Goal: Navigation & Orientation: Find specific page/section

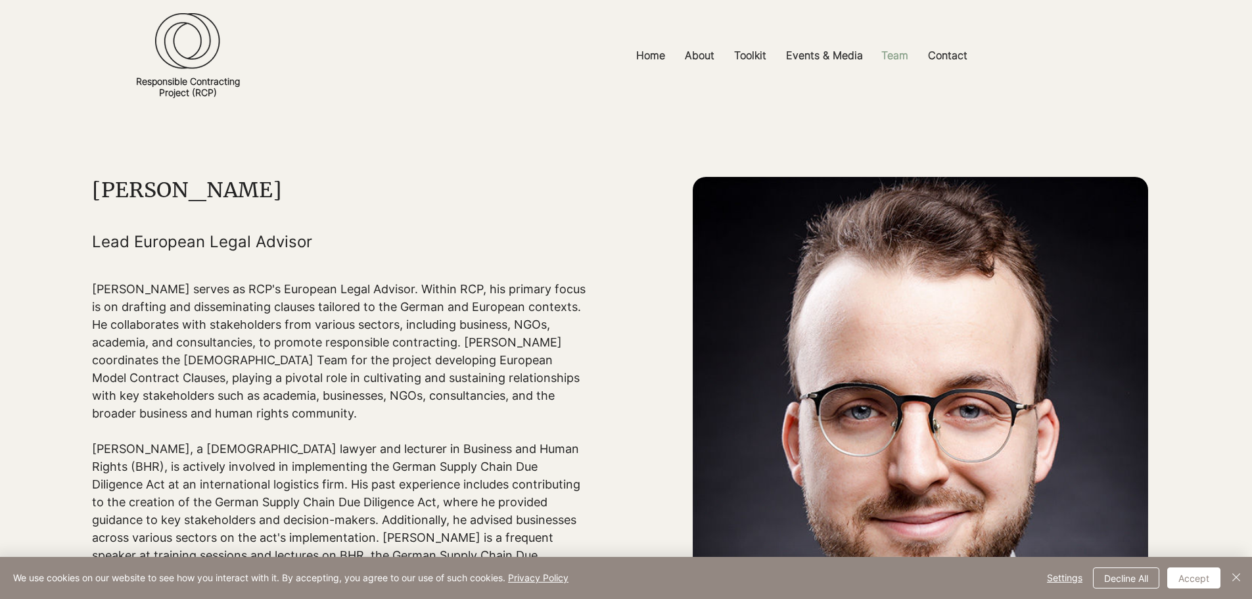
click at [902, 57] on p "Team" at bounding box center [895, 56] width 40 height 30
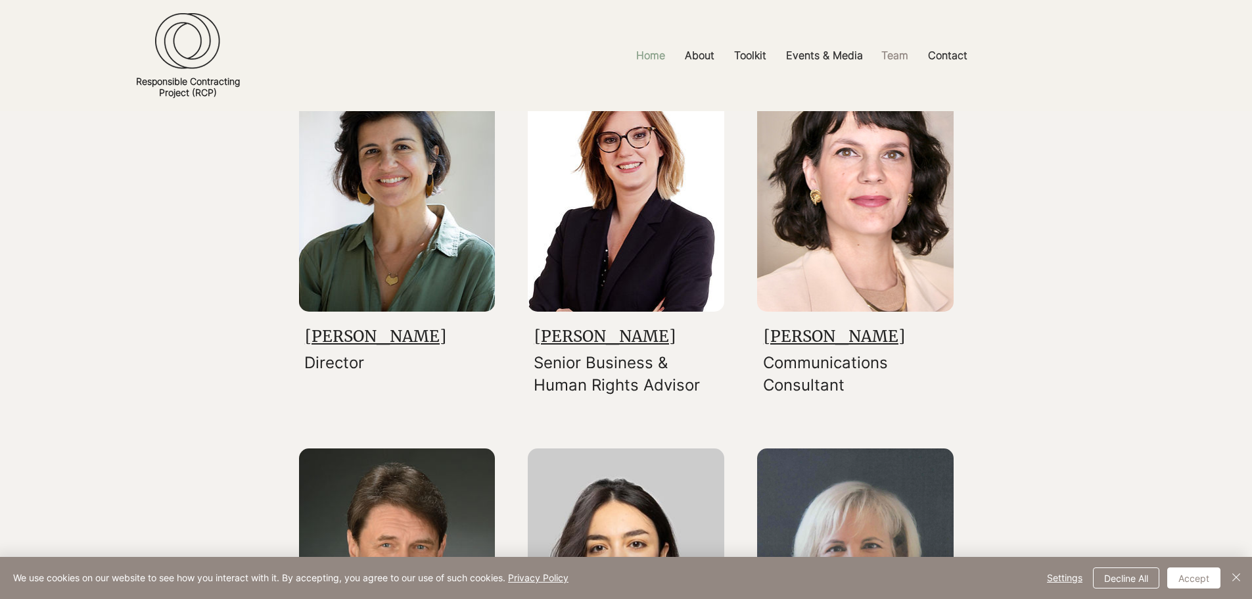
scroll to position [66, 0]
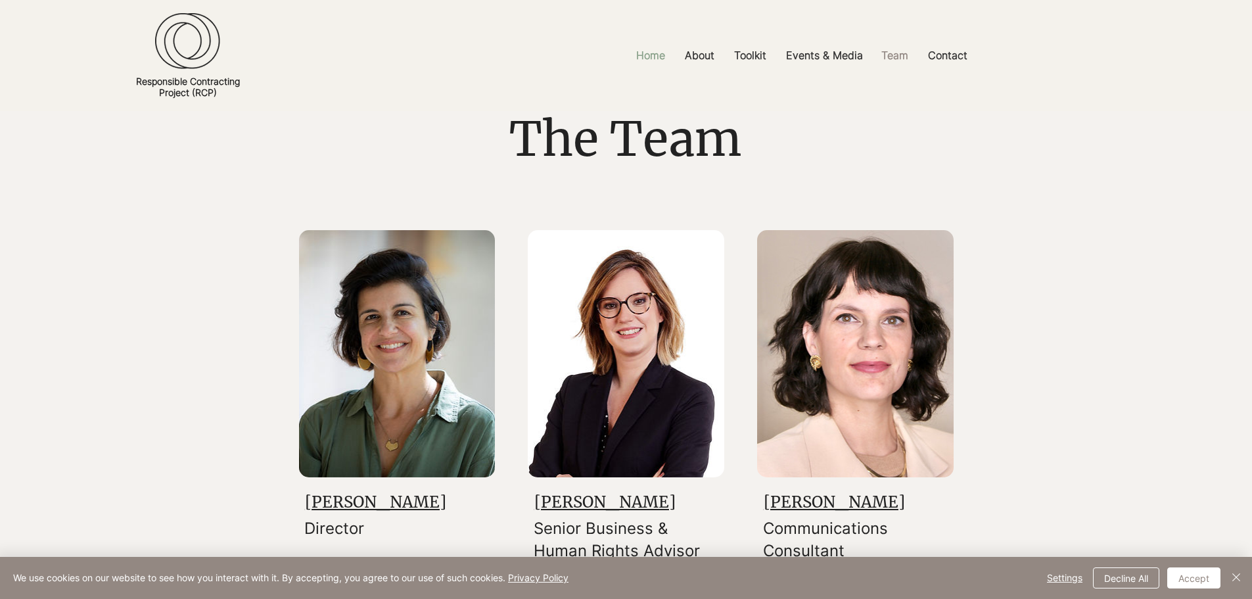
click at [649, 60] on p "Home" at bounding box center [651, 56] width 42 height 30
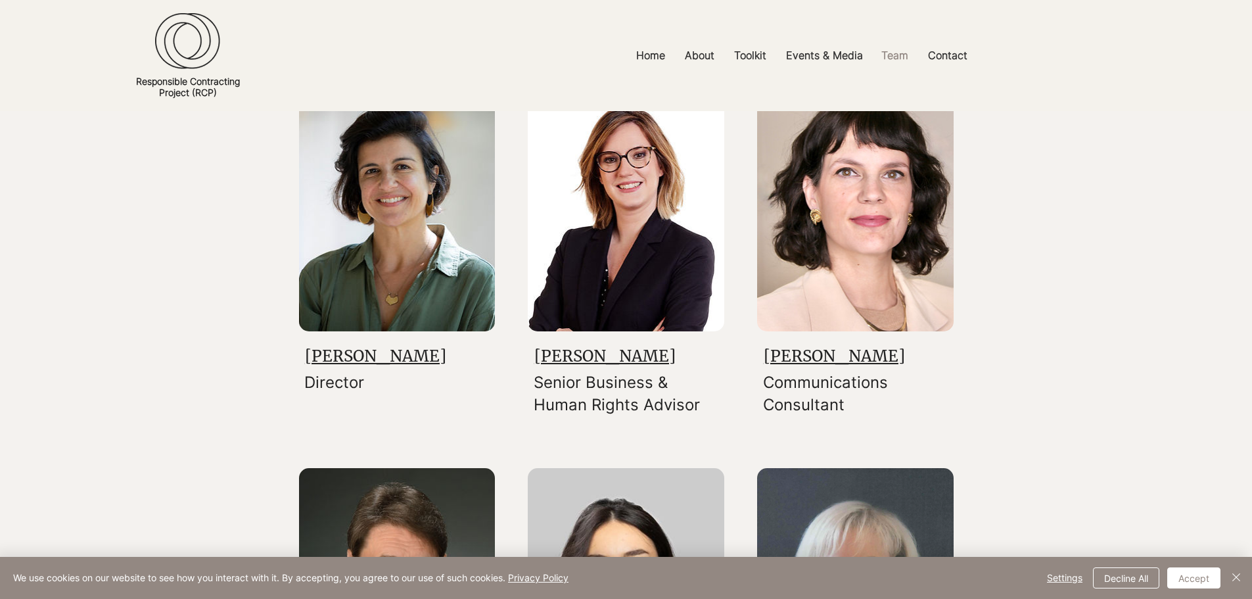
scroll to position [263, 0]
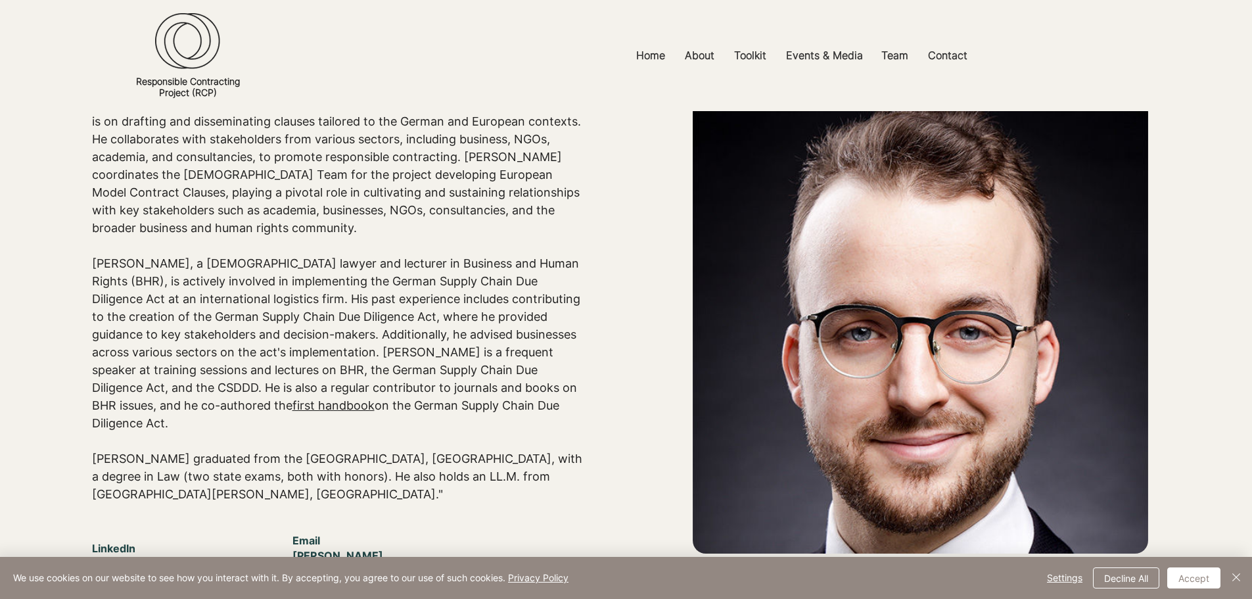
scroll to position [197, 0]
